Goal: Task Accomplishment & Management: Complete application form

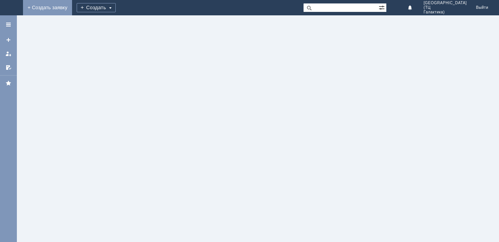
click at [72, 4] on link "+ Создать заявку" at bounding box center [47, 7] width 49 height 15
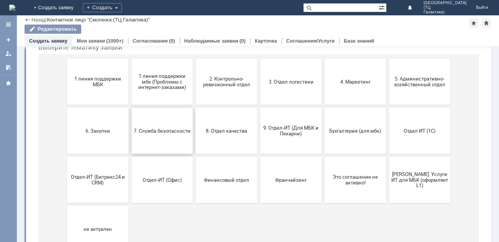
scroll to position [77, 0]
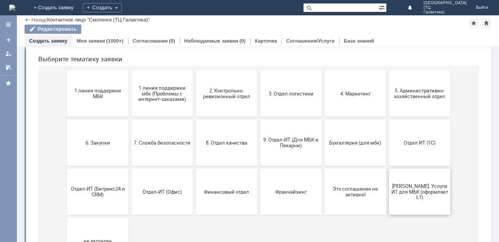
click at [426, 197] on span "[PERSON_NAME]. Услуги ИТ для МБК (оформляет L1)" at bounding box center [419, 191] width 57 height 17
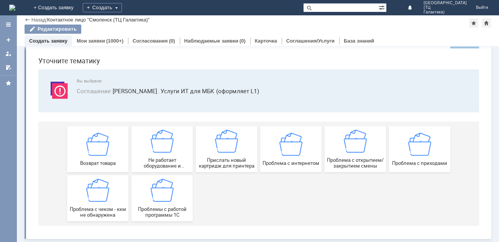
scroll to position [23, 0]
click at [27, 18] on div "Назад" at bounding box center [35, 20] width 21 height 6
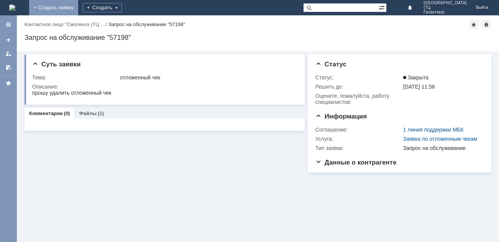
click at [78, 7] on link "+ Создать заявку" at bounding box center [53, 7] width 49 height 15
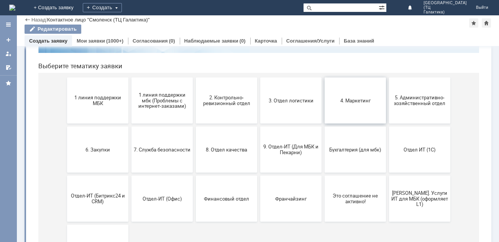
scroll to position [77, 0]
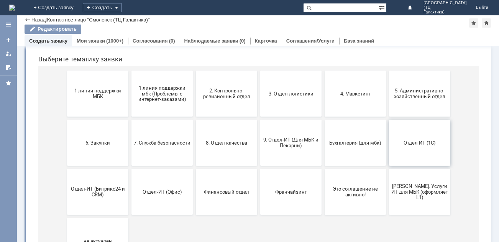
drag, startPoint x: 414, startPoint y: 146, endPoint x: 423, endPoint y: 131, distance: 17.5
click at [414, 146] on button "Отдел ИТ (1С)" at bounding box center [419, 143] width 61 height 46
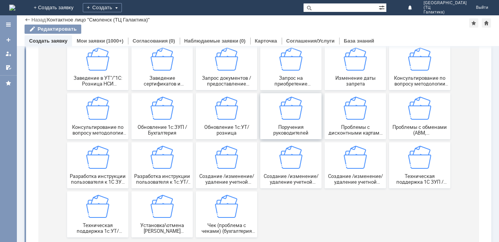
scroll to position [170, 0]
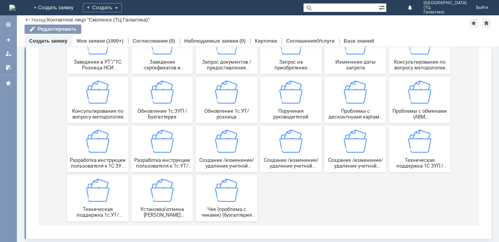
click at [25, 18] on div "Назад" at bounding box center [35, 20] width 21 height 6
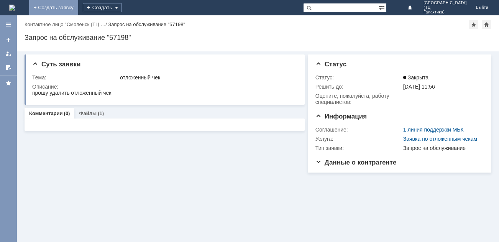
click at [78, 7] on link "+ Создать заявку" at bounding box center [53, 7] width 49 height 15
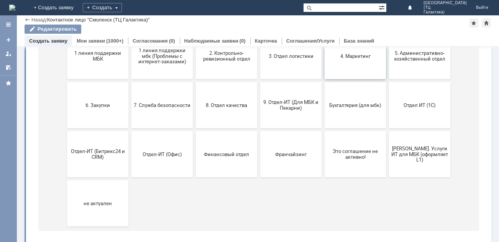
scroll to position [115, 0]
click at [167, 148] on button "Отдел-ИТ (Офис)" at bounding box center [162, 153] width 61 height 46
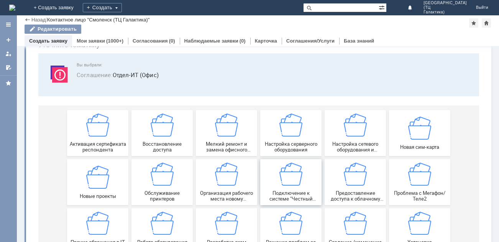
scroll to position [72, 0]
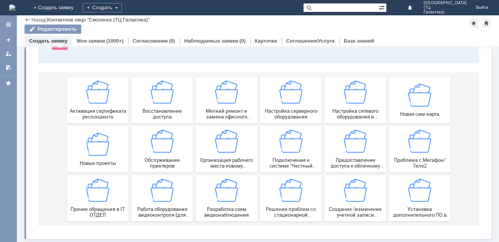
click at [29, 20] on div "Назад" at bounding box center [35, 20] width 21 height 6
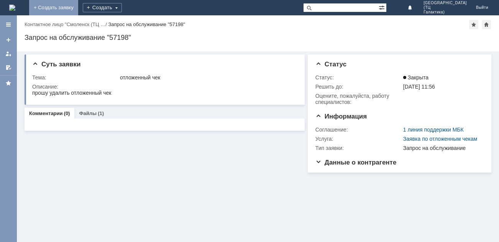
click at [78, 10] on link "+ Создать заявку" at bounding box center [53, 7] width 49 height 15
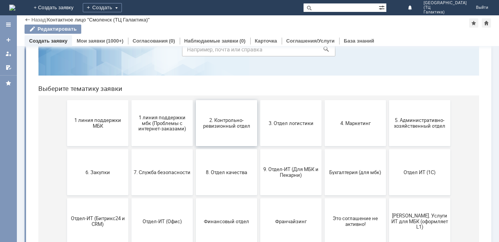
scroll to position [115, 0]
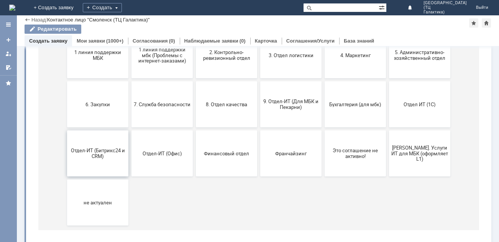
click at [89, 155] on span "Отдел-ИТ (Битрикс24 и CRM)" at bounding box center [97, 154] width 57 height 12
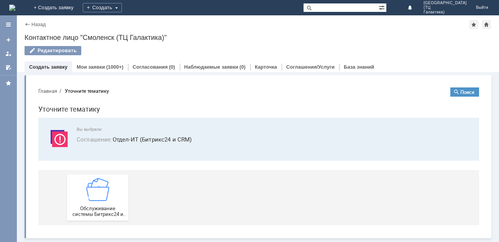
click at [29, 23] on div "Назад" at bounding box center [35, 24] width 21 height 6
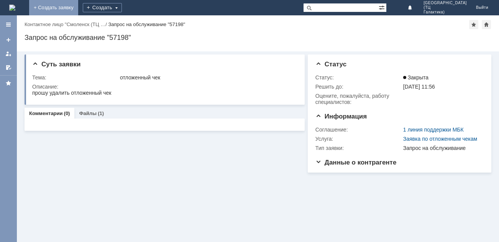
click at [78, 7] on link "+ Создать заявку" at bounding box center [53, 7] width 49 height 15
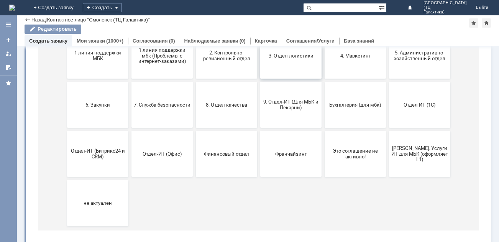
scroll to position [115, 0]
click at [347, 109] on button "Бухгалтерия (для мбк)" at bounding box center [355, 104] width 61 height 46
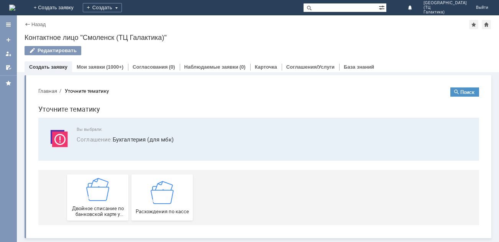
click at [27, 25] on div "Назад" at bounding box center [35, 24] width 21 height 6
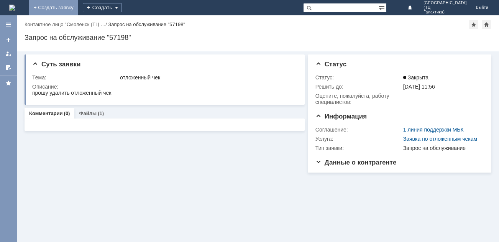
click at [78, 9] on link "+ Создать заявку" at bounding box center [53, 7] width 49 height 15
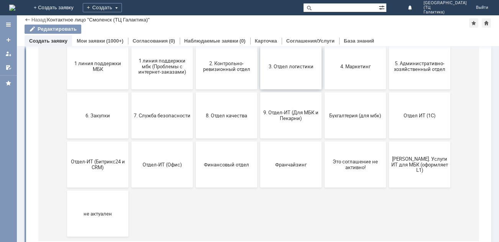
scroll to position [115, 0]
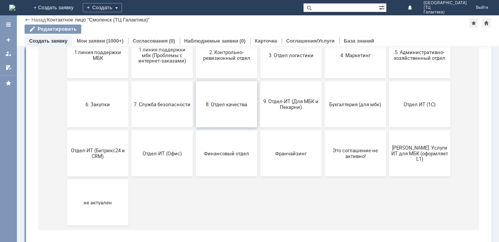
click at [222, 115] on button "8. Отдел качества" at bounding box center [226, 104] width 61 height 46
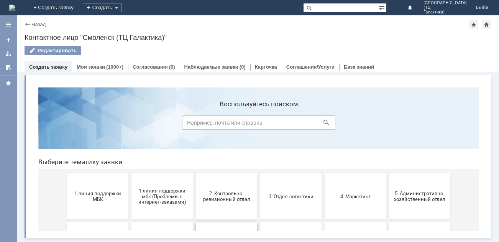
scroll to position [0, 0]
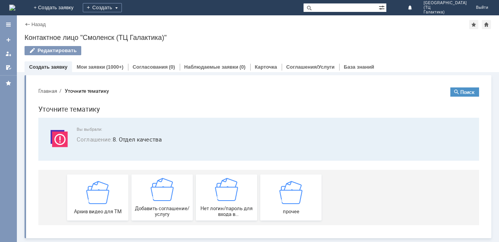
click at [28, 25] on div "Назад" at bounding box center [35, 24] width 21 height 6
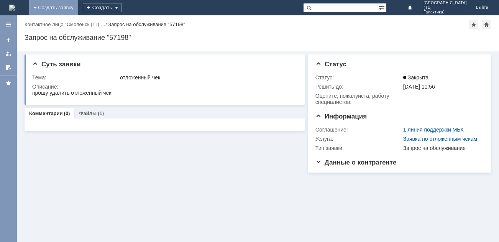
click at [78, 10] on link "+ Создать заявку" at bounding box center [53, 7] width 49 height 15
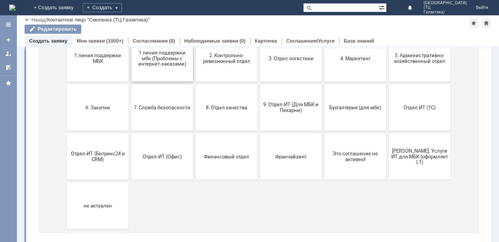
scroll to position [115, 0]
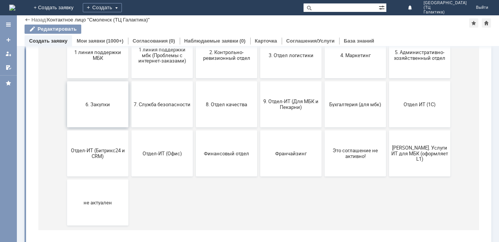
click at [99, 105] on span "6. Закупки" at bounding box center [97, 104] width 57 height 6
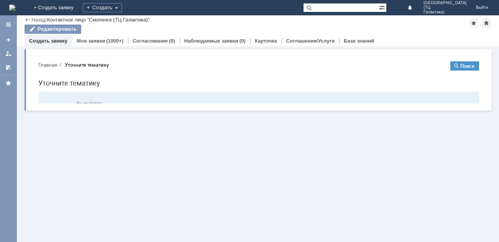
scroll to position [0, 0]
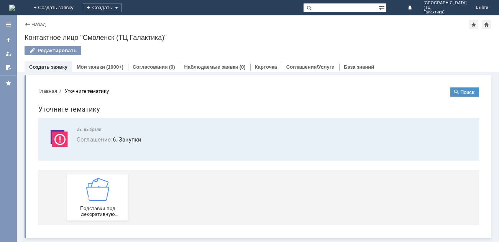
click at [29, 25] on div "Назад" at bounding box center [35, 24] width 21 height 6
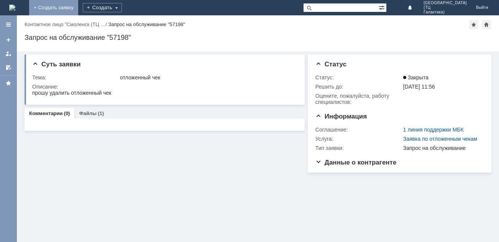
click at [78, 8] on link "+ Создать заявку" at bounding box center [53, 7] width 49 height 15
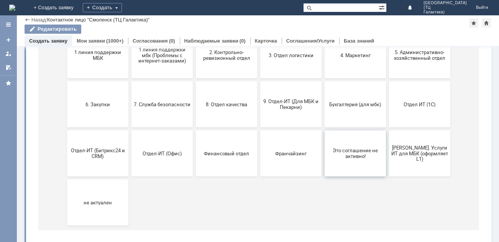
scroll to position [77, 0]
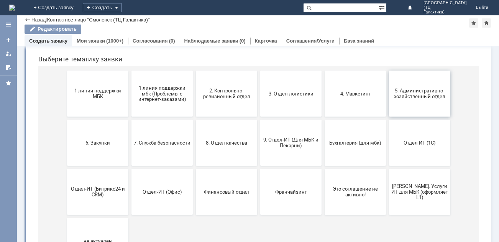
click at [398, 105] on button "5. Административно-хозяйственный отдел" at bounding box center [419, 94] width 61 height 46
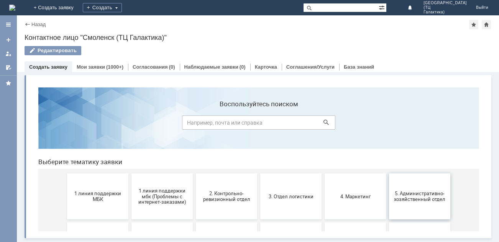
scroll to position [0, 0]
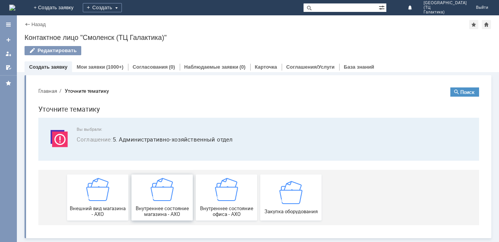
click at [166, 202] on div "Внутреннее состояние магазина - АХО" at bounding box center [162, 197] width 57 height 39
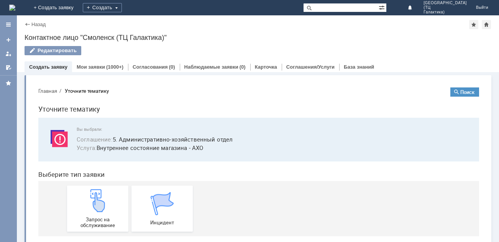
drag, startPoint x: 24, startPoint y: 25, endPoint x: 25, endPoint y: 33, distance: 8.9
click at [25, 28] on div "Назад | Контактное лицо "Смоленск (ТЦ Галактика)" Контактное лицо "Смоленск (ТЦ…" at bounding box center [258, 43] width 482 height 57
drag, startPoint x: 29, startPoint y: 25, endPoint x: 28, endPoint y: 29, distance: 4.2
click at [29, 25] on div "Назад" at bounding box center [35, 24] width 21 height 6
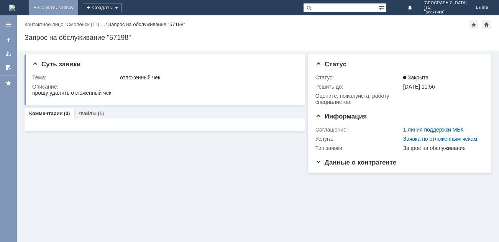
drag, startPoint x: 97, startPoint y: 10, endPoint x: 109, endPoint y: 16, distance: 13.2
click at [78, 10] on link "+ Создать заявку" at bounding box center [53, 7] width 49 height 15
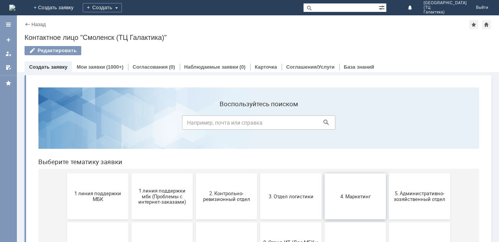
click at [333, 211] on button "4. Маркетинг" at bounding box center [355, 196] width 61 height 46
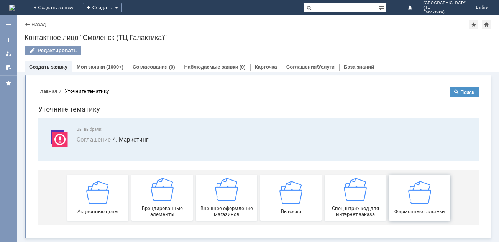
click at [408, 202] on img at bounding box center [419, 192] width 23 height 23
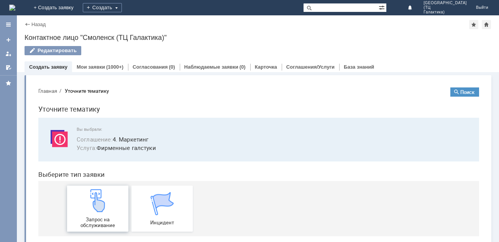
click at [99, 206] on img at bounding box center [97, 200] width 23 height 23
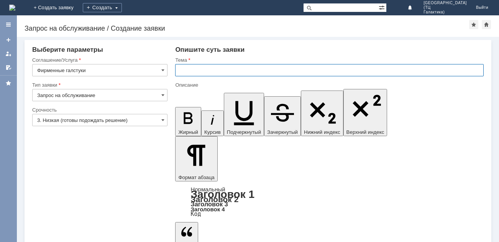
click at [189, 70] on input "text" at bounding box center [329, 70] width 309 height 12
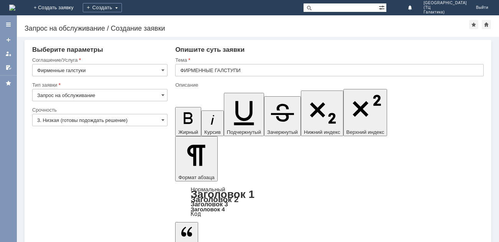
click at [235, 69] on input "ФИРМЕННЫЕ ГАЛСТУПИ" at bounding box center [329, 70] width 309 height 12
type input "ФИРМЕННЫЕ ГАЛСТУКИ"
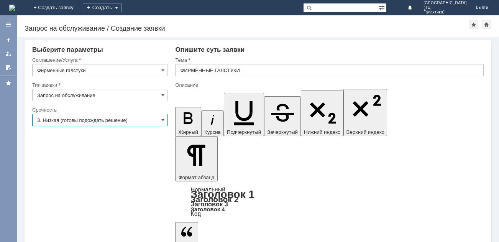
click at [157, 119] on input "3. Низкая (готовы подождать решение)" at bounding box center [99, 120] width 135 height 12
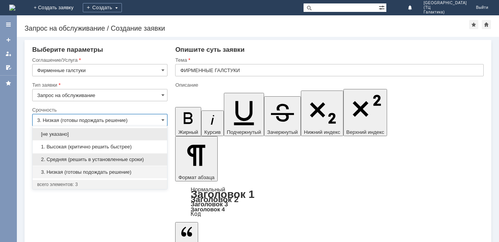
click at [87, 159] on span "2. Средняя (решить в установленные сроки)" at bounding box center [99, 159] width 125 height 6
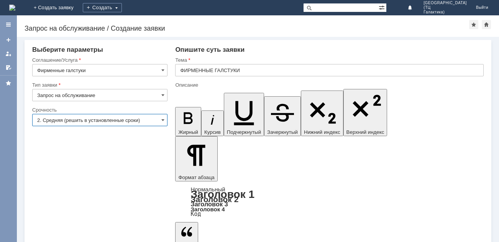
type input "2. Средняя (решить в установленные сроки)"
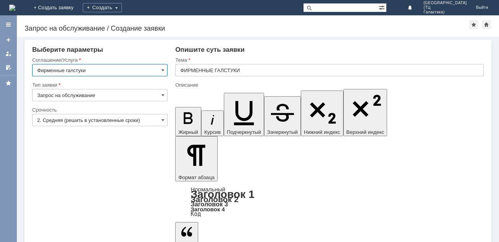
click at [161, 67] on input "Фирменные галстуки" at bounding box center [99, 70] width 135 height 12
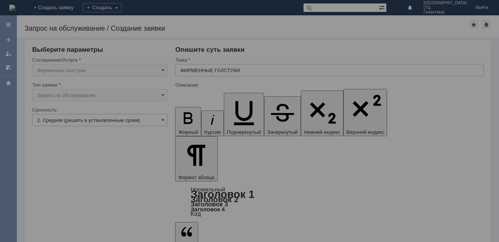
type input "Фирменные галстуки"
